Goal: Task Accomplishment & Management: Manage account settings

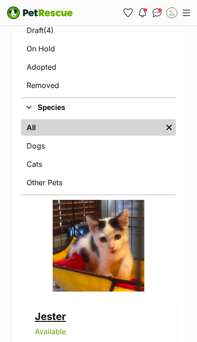
scroll to position [331, 0]
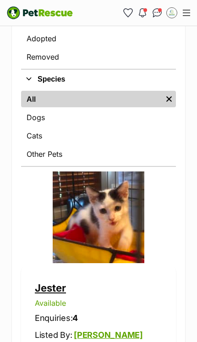
click at [57, 290] on link "Jester" at bounding box center [50, 288] width 31 height 12
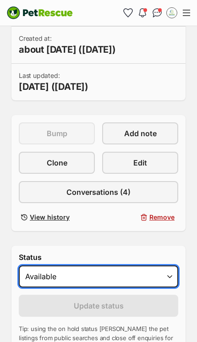
click at [165, 277] on select "Draft - not available as listing has enquires Available On hold Adopted" at bounding box center [98, 276] width 159 height 22
select select "on_hold"
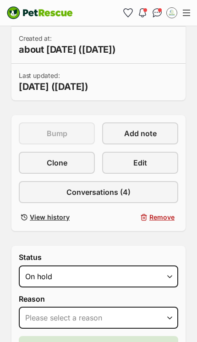
scroll to position [0, 0]
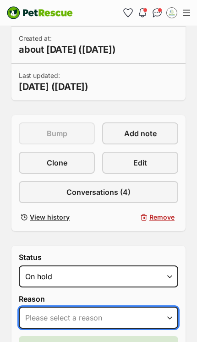
click at [160, 322] on select "Please select a reason Medical reasons Reviewing applications Adoption pending …" at bounding box center [98, 317] width 159 height 22
select select "reviewing_applications"
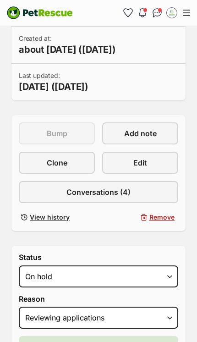
click at [147, 341] on button "Update status" at bounding box center [98, 347] width 159 height 22
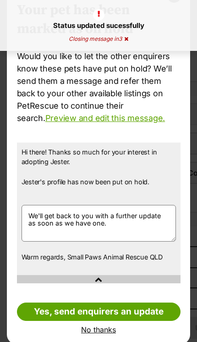
scroll to position [43, 0]
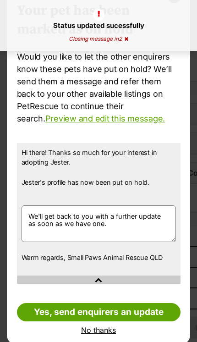
click at [142, 311] on link "Yes, send enquirers an update" at bounding box center [99, 312] width 164 height 18
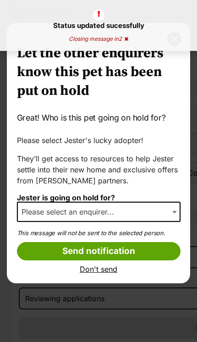
scroll to position [0, 0]
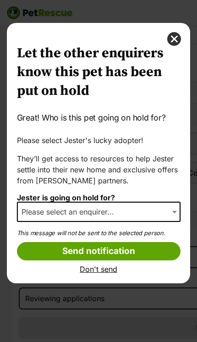
click at [164, 211] on span "Please select an enquirer..." at bounding box center [99, 212] width 164 height 20
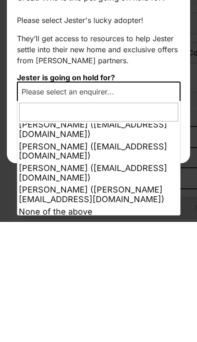
select select "other"
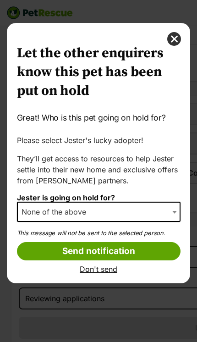
click at [160, 250] on input "Send notification" at bounding box center [99, 251] width 164 height 18
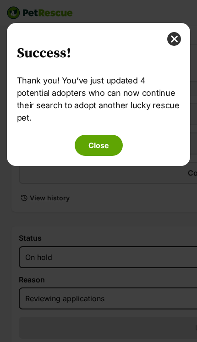
click at [115, 135] on button "Close" at bounding box center [99, 145] width 48 height 21
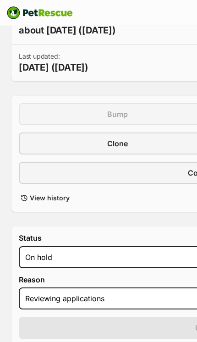
scroll to position [387, 0]
